Goal: Find specific page/section: Find specific page/section

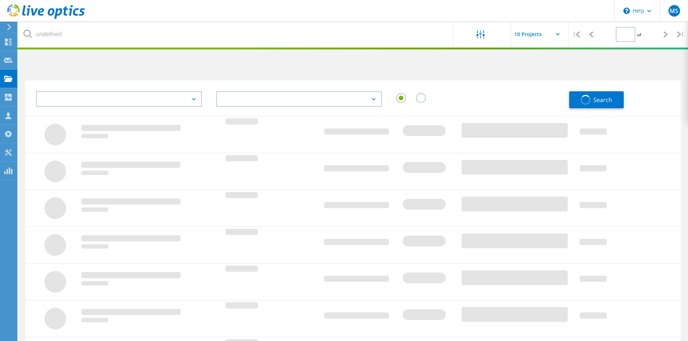
type input "1"
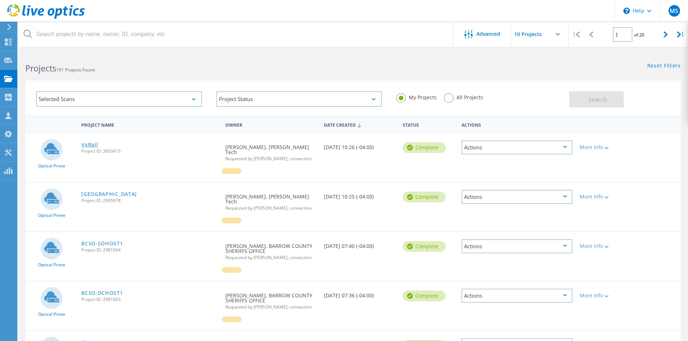
click at [94, 142] on link "VxRail" at bounding box center [89, 144] width 17 height 5
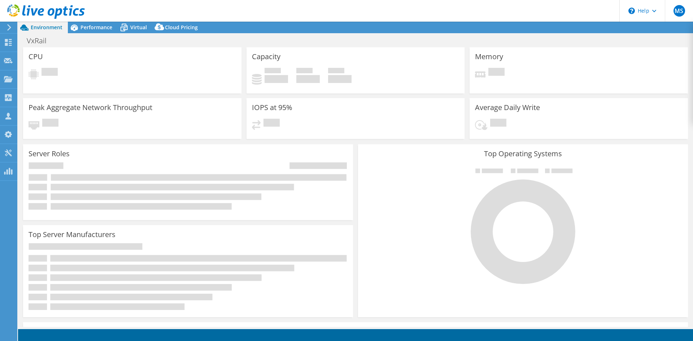
select select "USD"
